Goal: Check status: Check status

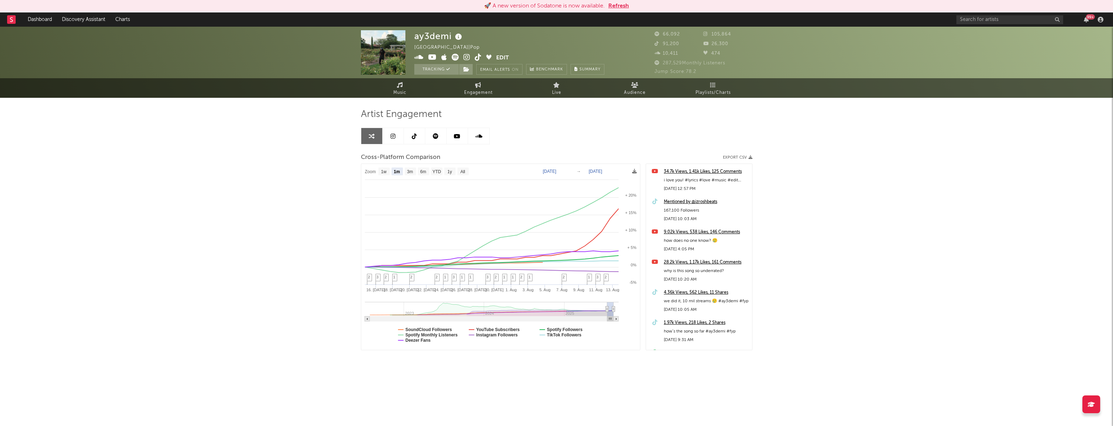
select select "1m"
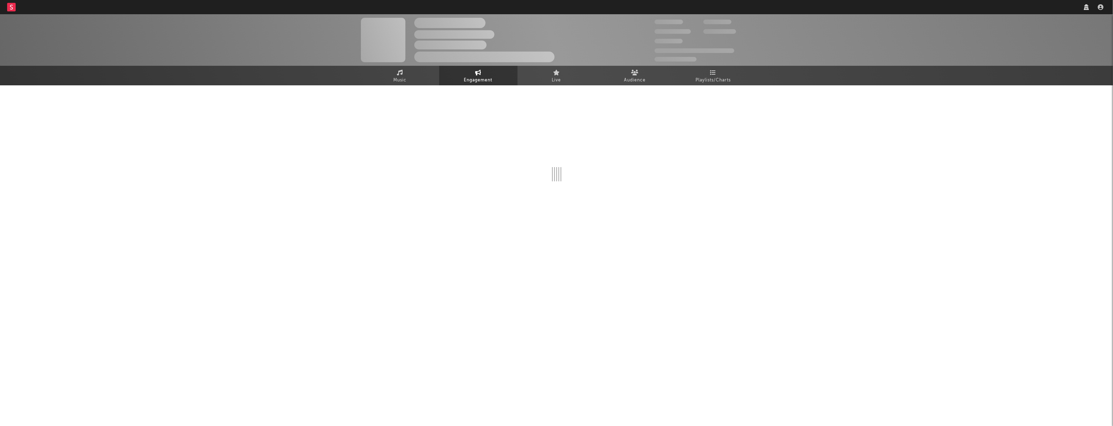
select select "1w"
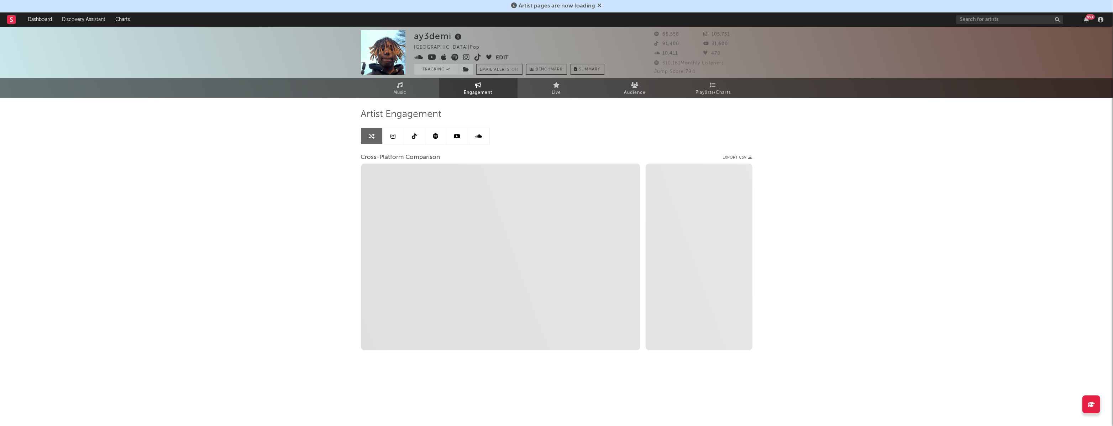
select select "1m"
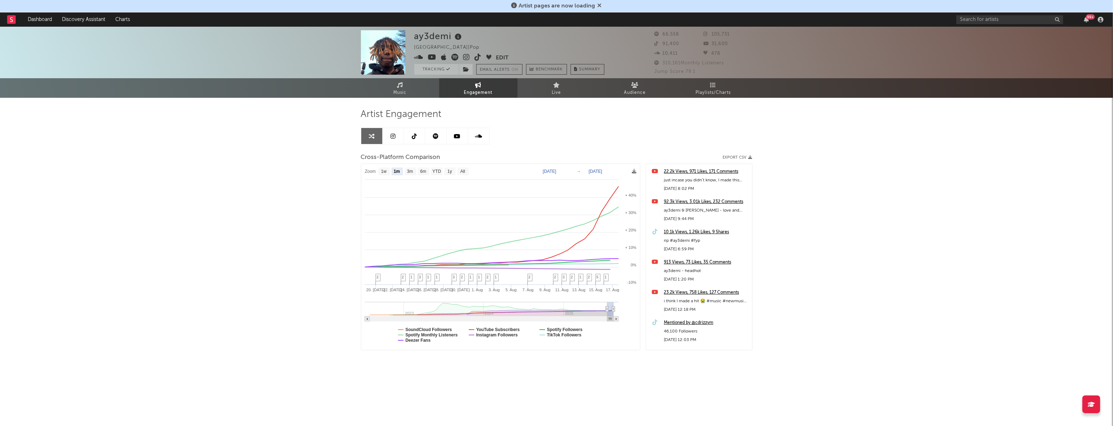
click at [553, 172] on text "[DATE]" at bounding box center [550, 171] width 14 height 5
click at [570, 169] on input "[DATE]" at bounding box center [553, 171] width 33 height 7
select select "1m"
click at [577, 172] on text "→" at bounding box center [578, 171] width 4 height 5
click at [556, 170] on text "[DATE]" at bounding box center [550, 171] width 14 height 5
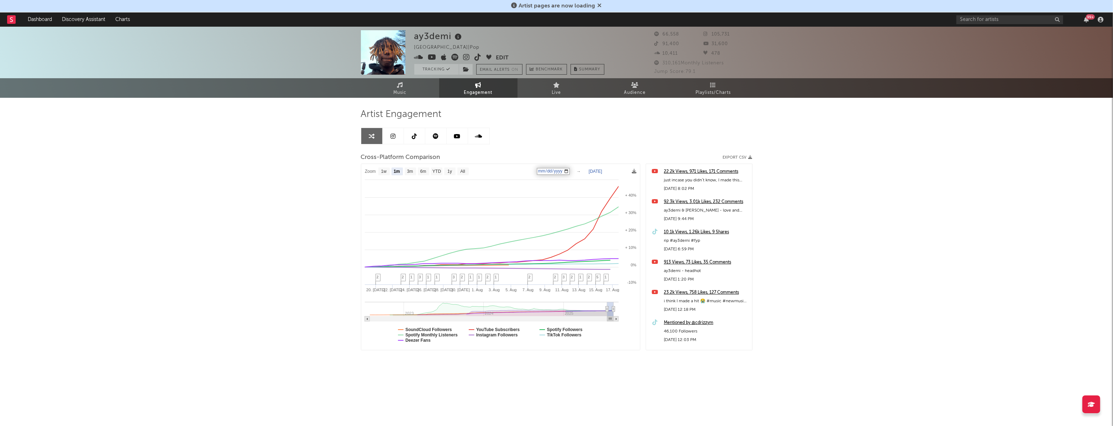
click at [568, 170] on input "[DATE]" at bounding box center [553, 171] width 33 height 7
click at [570, 170] on input "[DATE]" at bounding box center [553, 171] width 33 height 7
type input "[DATE]"
select select "1w"
